Goal: Find specific page/section: Find specific page/section

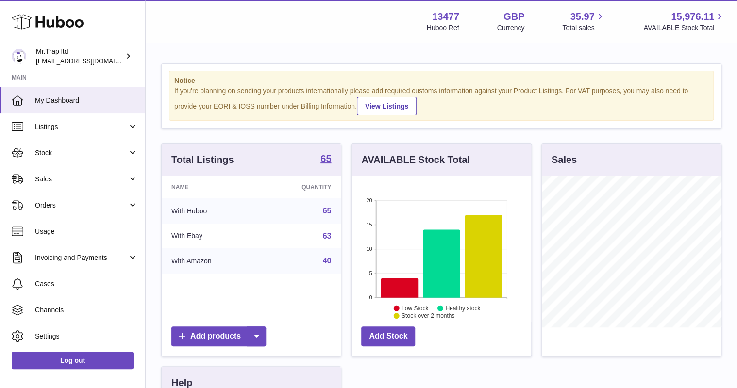
scroll to position [152, 179]
click at [45, 186] on link "Sales" at bounding box center [72, 179] width 145 height 26
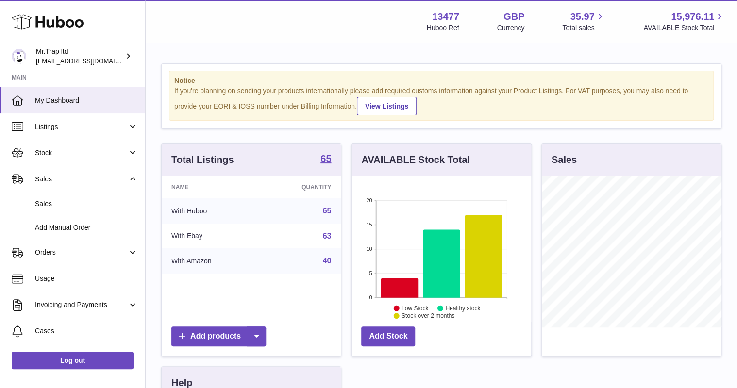
click at [49, 201] on span "Sales" at bounding box center [86, 204] width 103 height 9
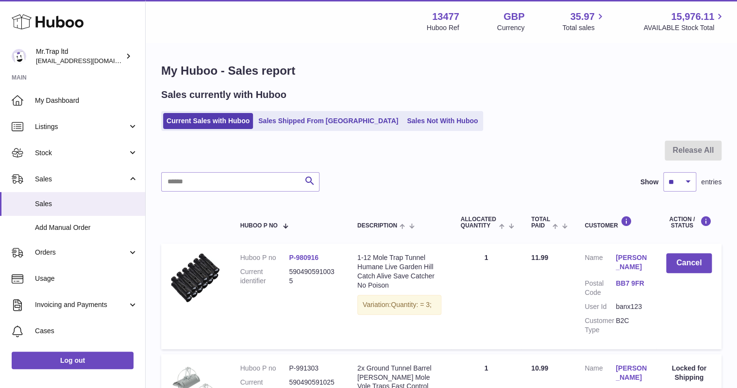
click at [396, 113] on ul "Current Sales with Huboo Sales Shipped From Huboo Sales Not With Huboo" at bounding box center [322, 121] width 322 height 20
click at [414, 118] on link "Sales Not With Huboo" at bounding box center [443, 121] width 78 height 16
